Goal: Communication & Community: Answer question/provide support

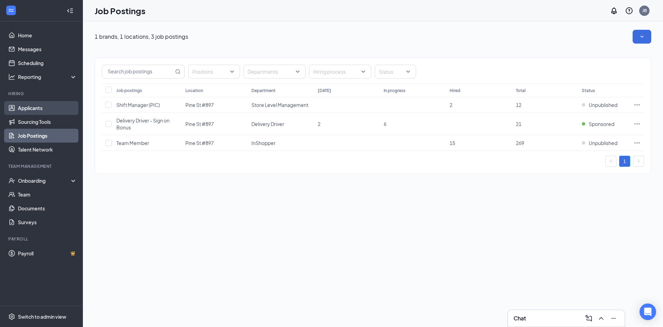
click at [43, 106] on link "Applicants" at bounding box center [47, 108] width 59 height 14
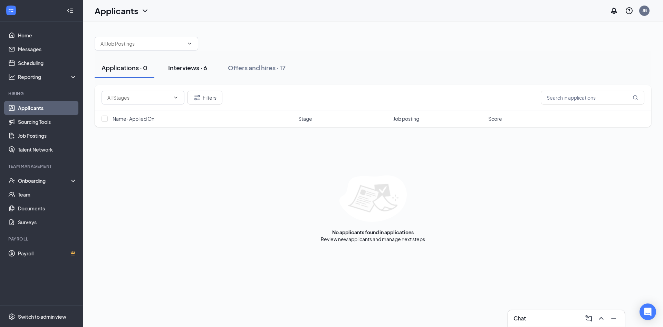
click at [188, 64] on div "Interviews · 6" at bounding box center [187, 67] width 39 height 9
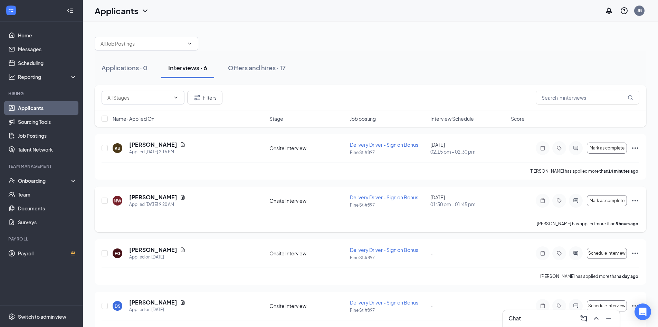
click at [576, 201] on icon "ActiveChat" at bounding box center [576, 201] width 8 height 6
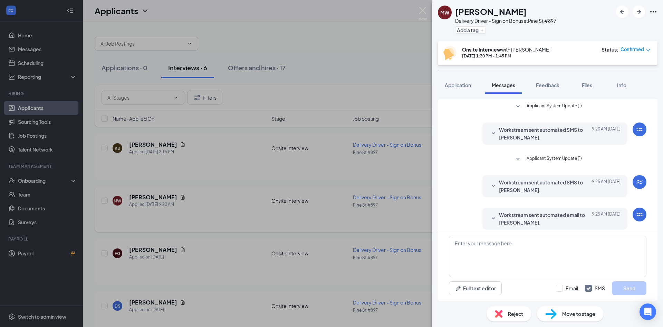
scroll to position [60, 0]
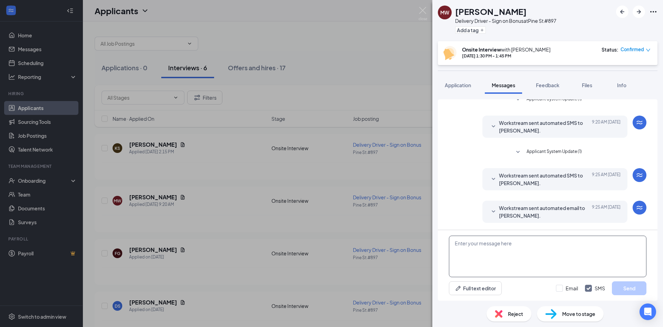
paste textarea "we only have weekends open [DATE]-[DATE] 3-930"
type textarea "we only have weekends open [DATE]-[DATE] 3-930"
click at [622, 289] on button "Send" at bounding box center [629, 288] width 35 height 14
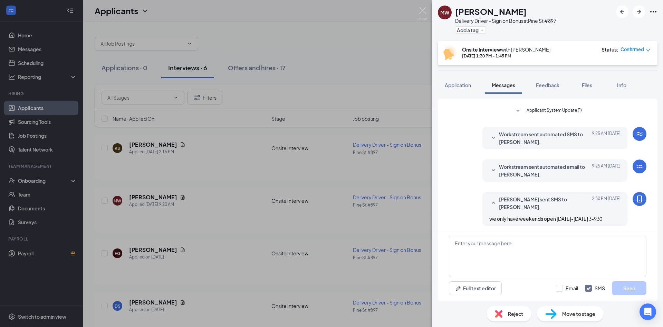
scroll to position [104, 0]
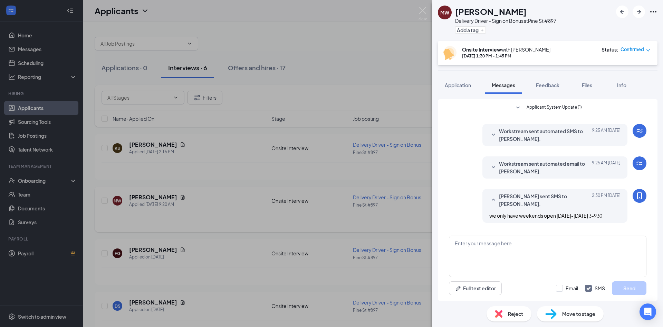
drag, startPoint x: 415, startPoint y: 213, endPoint x: 419, endPoint y: 207, distance: 6.9
click at [415, 212] on div "[PERSON_NAME] Delivery Driver - Sign on Bonus at [STREET_ADDRESS] Add a tag Ons…" at bounding box center [331, 163] width 663 height 327
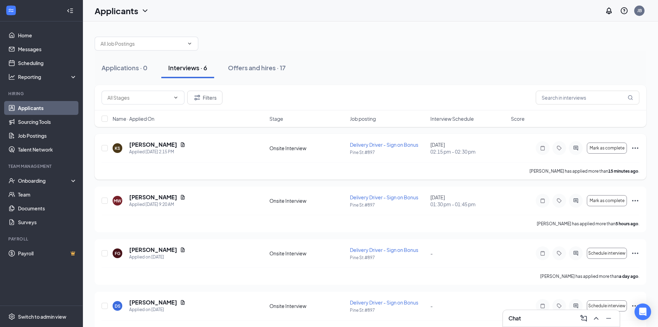
click at [581, 148] on div at bounding box center [576, 148] width 14 height 14
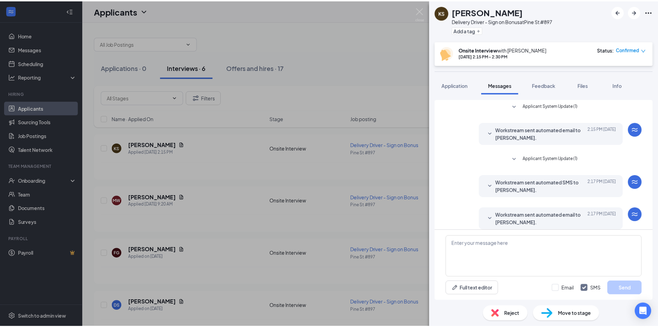
scroll to position [60, 0]
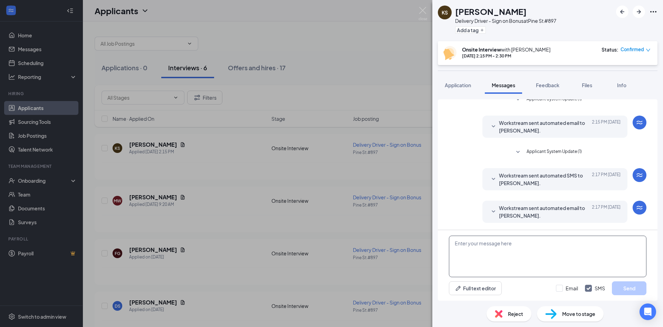
paste textarea "we only have weekends open [DATE]-[DATE] 3-930"
type textarea "we only have weekends open [DATE]-[DATE] 3-930"
click at [618, 286] on button "Send" at bounding box center [629, 288] width 35 height 14
click at [316, 203] on div "KS [PERSON_NAME] Delivery Driver - Sign on Bonus at [GEOGRAPHIC_DATA] #897 Add …" at bounding box center [331, 163] width 663 height 327
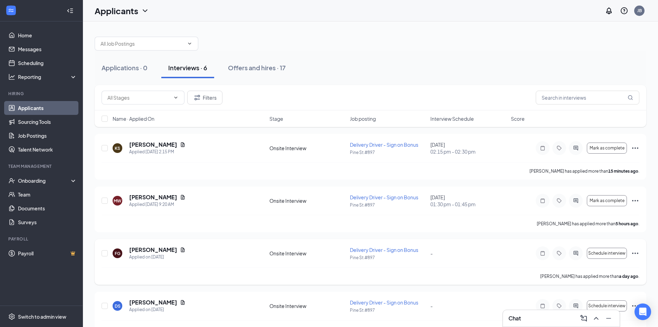
click at [572, 252] on div at bounding box center [576, 253] width 14 height 14
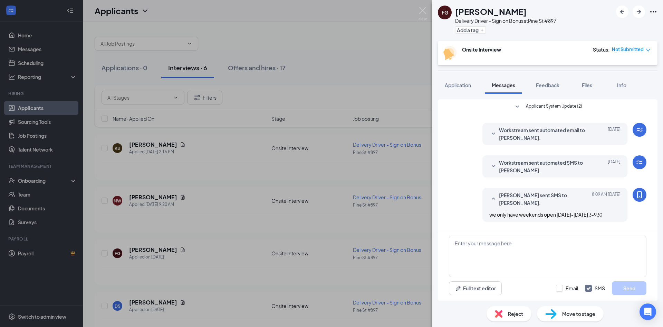
click at [383, 210] on div "FG [PERSON_NAME] Delivery Driver - Sign on Bonus at [STREET_ADDRESS] Add a tag …" at bounding box center [331, 163] width 663 height 327
